Goal: Find specific page/section

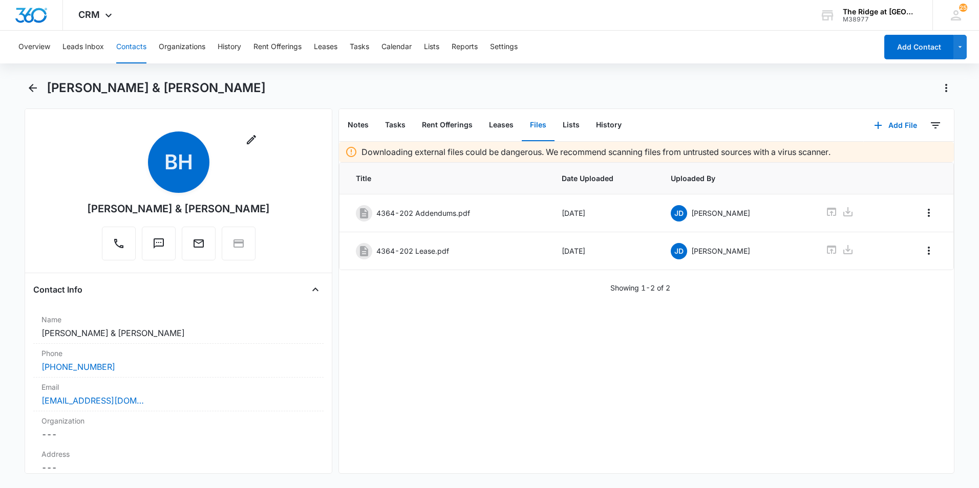
click at [142, 50] on button "Contacts" at bounding box center [131, 47] width 30 height 33
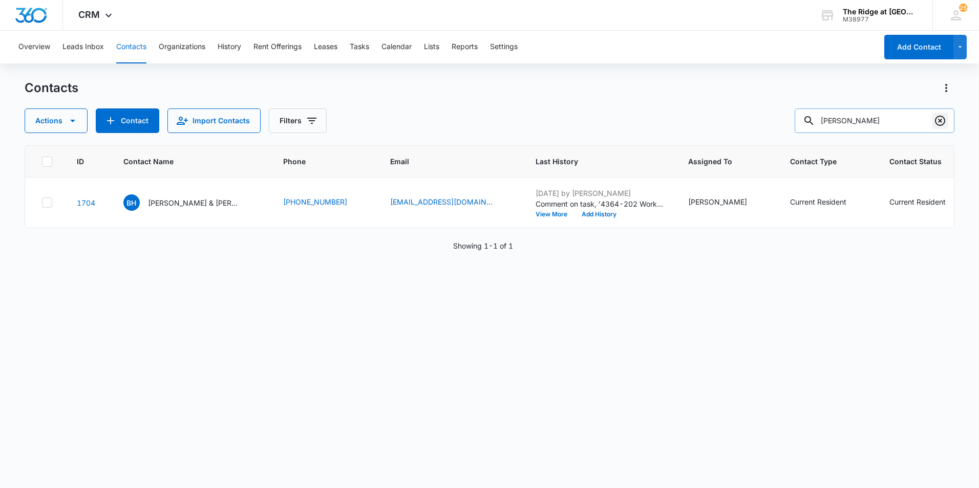
click at [938, 125] on icon "Clear" at bounding box center [940, 121] width 10 height 10
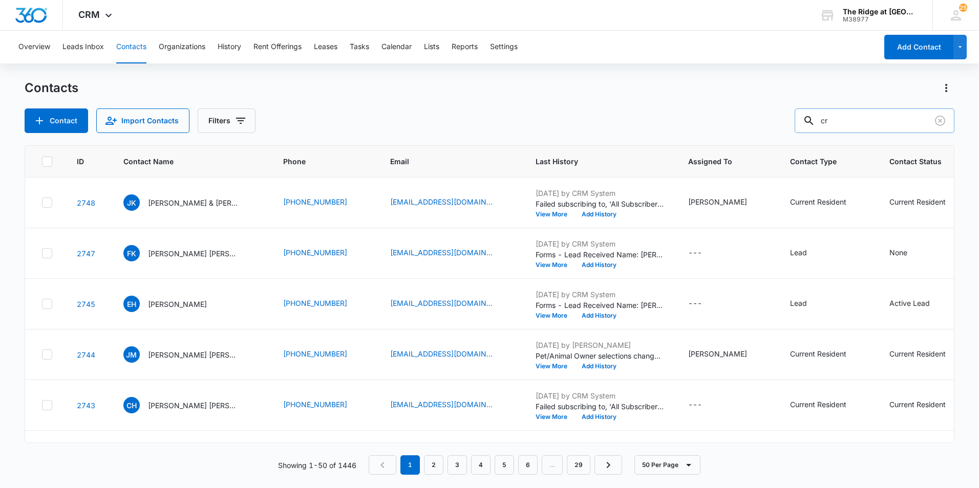
type input "c"
type input "cyristal"
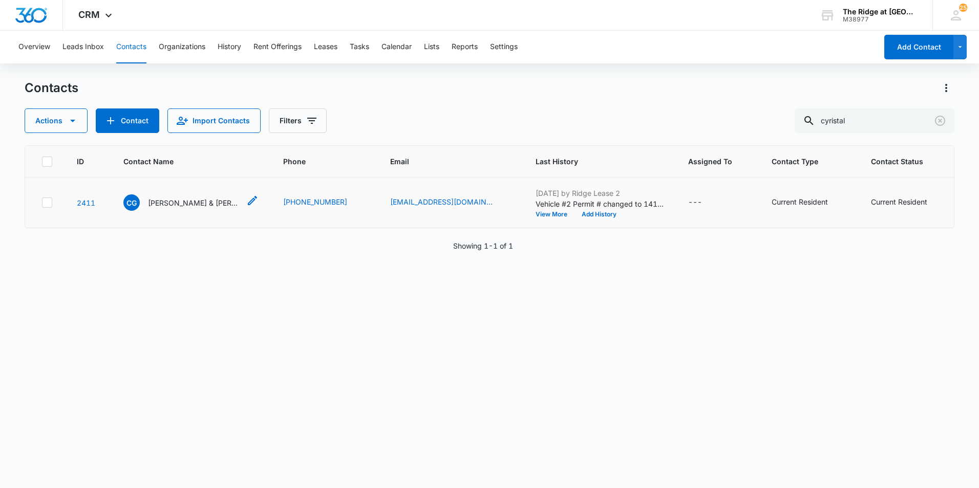
click at [201, 200] on p "[PERSON_NAME] & [PERSON_NAME] [PERSON_NAME]" at bounding box center [194, 203] width 92 height 11
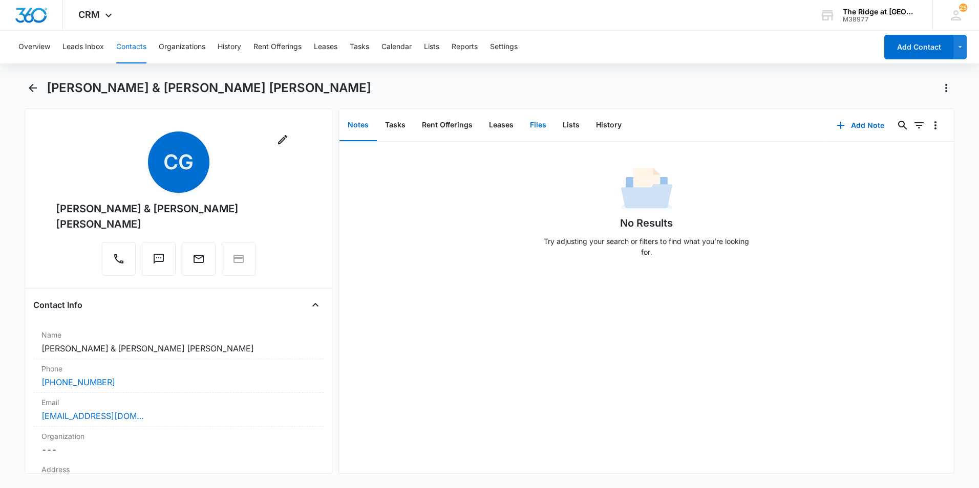
click at [534, 127] on button "Files" at bounding box center [538, 126] width 33 height 32
